Goal: Find specific page/section

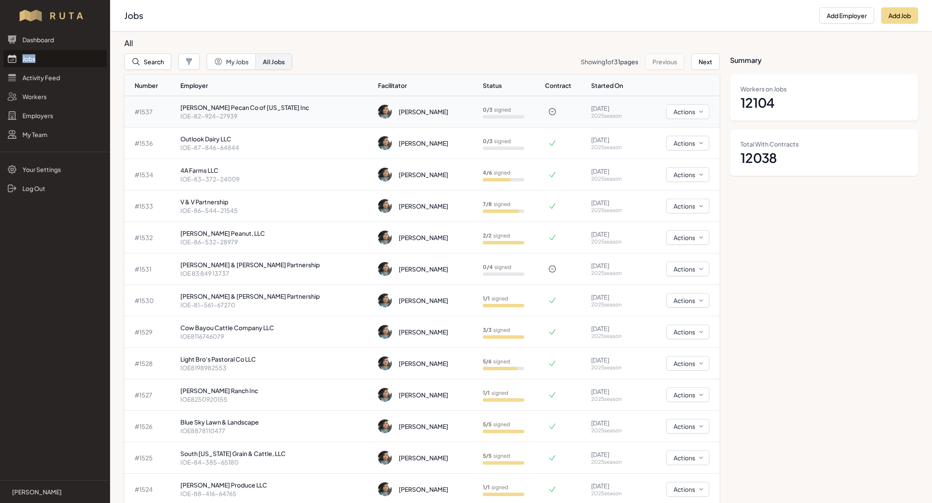
click at [243, 112] on p "IOE-82-924-27939" at bounding box center [275, 116] width 191 height 9
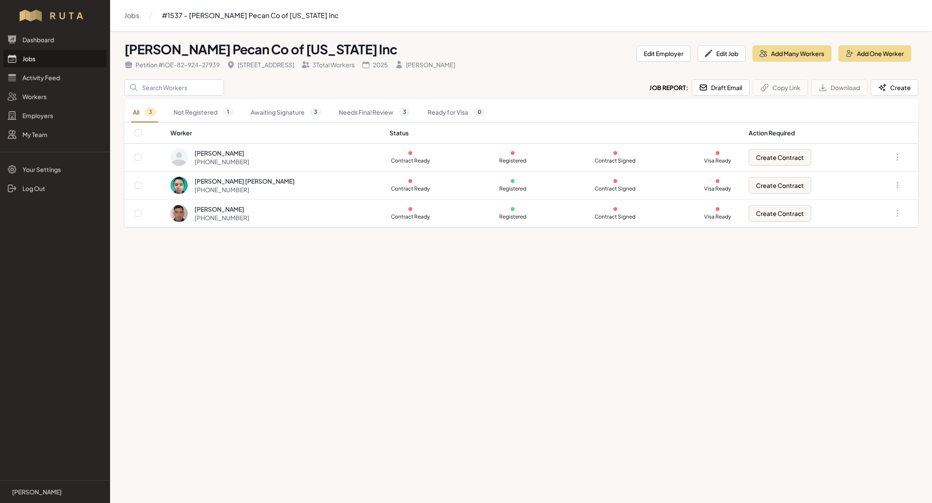
click at [60, 63] on link "Jobs" at bounding box center [54, 58] width 103 height 17
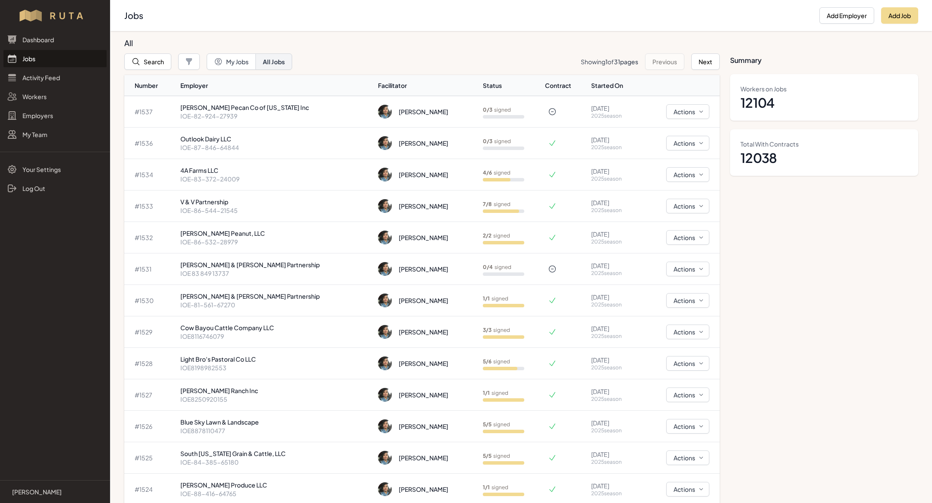
click at [52, 63] on link "Jobs" at bounding box center [54, 58] width 103 height 17
